Goal: Information Seeking & Learning: Learn about a topic

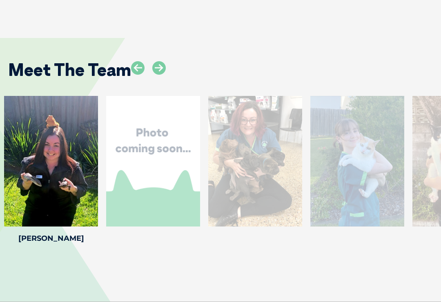
scroll to position [1102, 0]
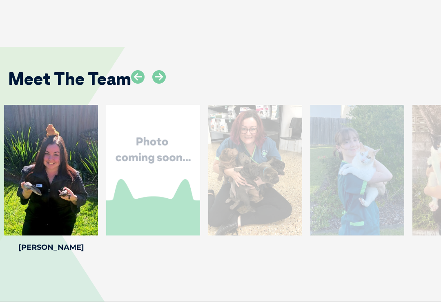
click at [405, 190] on div "Chelsea H Chelsea H Veterinary Nurse Chelsea graduated from the University of Q…" at bounding box center [357, 180] width 102 height 150
click at [157, 70] on icon at bounding box center [158, 76] width 13 height 13
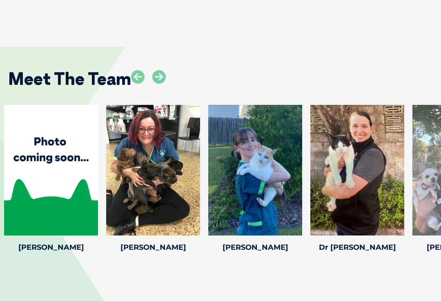
click at [157, 70] on icon at bounding box center [158, 76] width 13 height 13
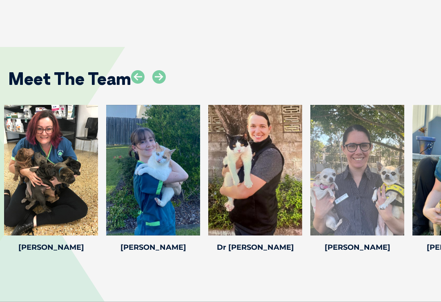
click at [158, 70] on icon at bounding box center [158, 76] width 13 height 13
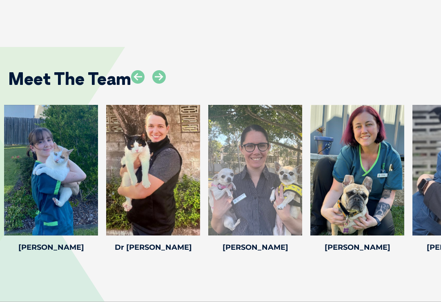
click at [159, 70] on icon at bounding box center [158, 76] width 13 height 13
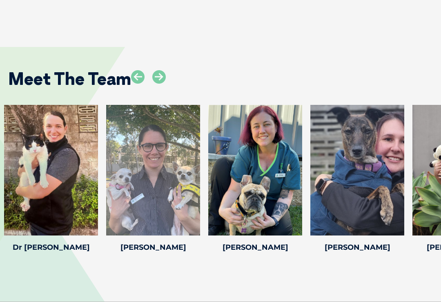
click at [154, 70] on icon at bounding box center [158, 76] width 13 height 13
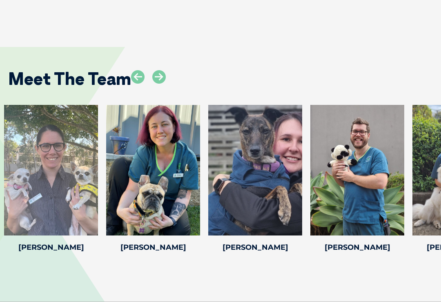
click at [154, 70] on icon at bounding box center [158, 76] width 13 height 13
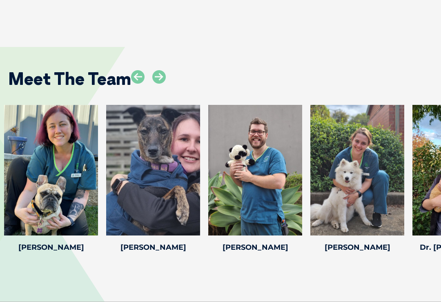
click at [153, 70] on icon at bounding box center [158, 76] width 13 height 13
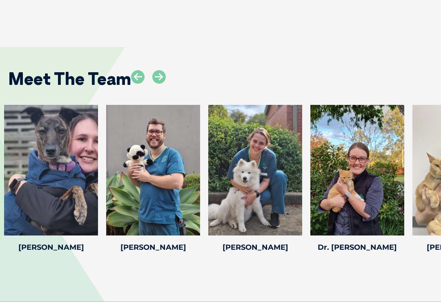
click at [154, 70] on icon at bounding box center [158, 76] width 13 height 13
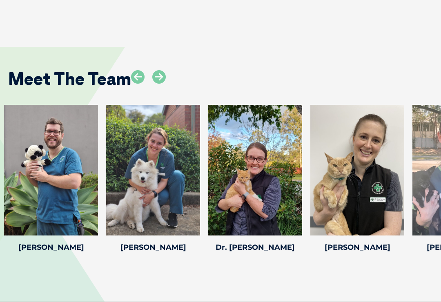
click at [156, 70] on icon at bounding box center [158, 76] width 13 height 13
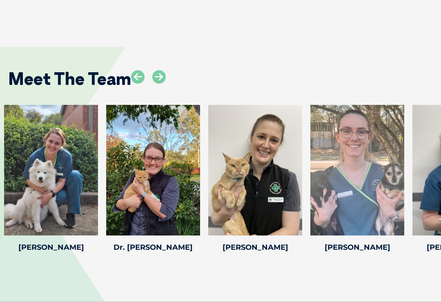
click at [156, 70] on icon at bounding box center [158, 76] width 13 height 13
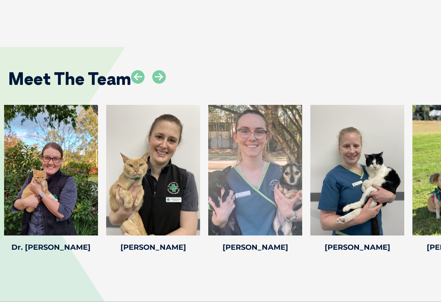
click at [158, 70] on icon at bounding box center [158, 76] width 13 height 13
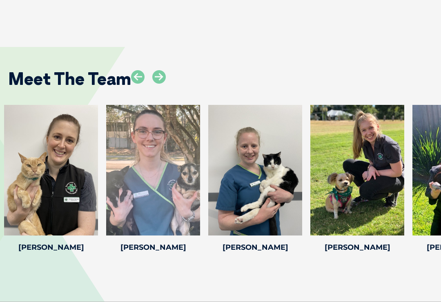
click at [156, 70] on icon at bounding box center [158, 76] width 13 height 13
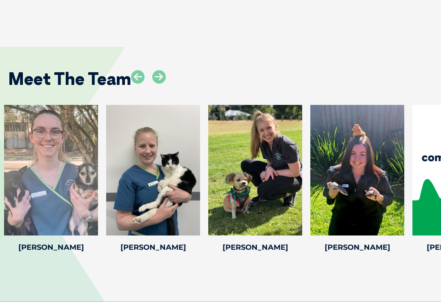
click at [156, 70] on icon at bounding box center [158, 76] width 13 height 13
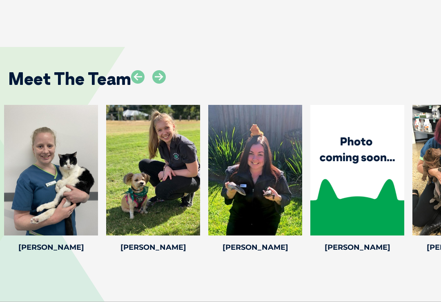
click at [154, 70] on icon at bounding box center [158, 76] width 13 height 13
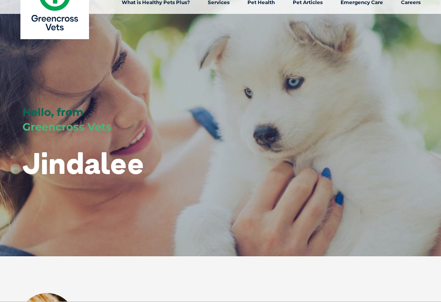
scroll to position [0, 0]
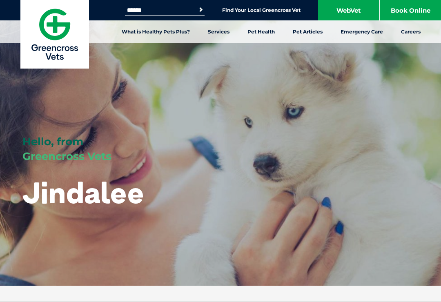
click at [363, 31] on link "Emergency Care" at bounding box center [362, 31] width 60 height 23
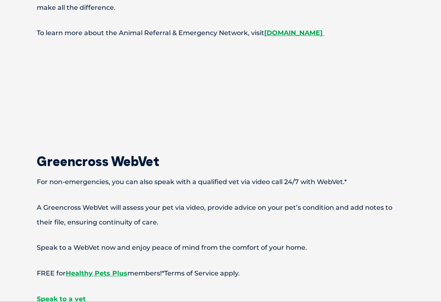
scroll to position [844, 0]
